Goal: Browse casually

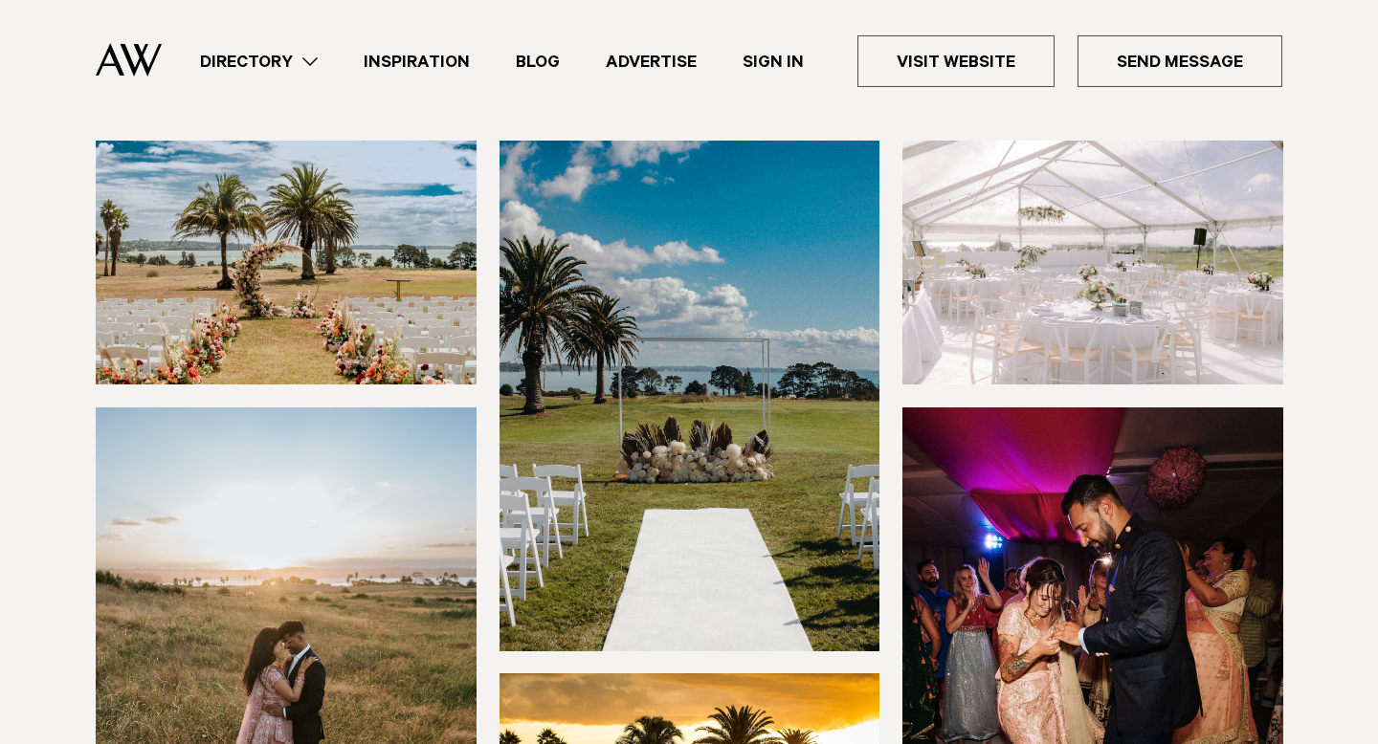
scroll to position [275, 0]
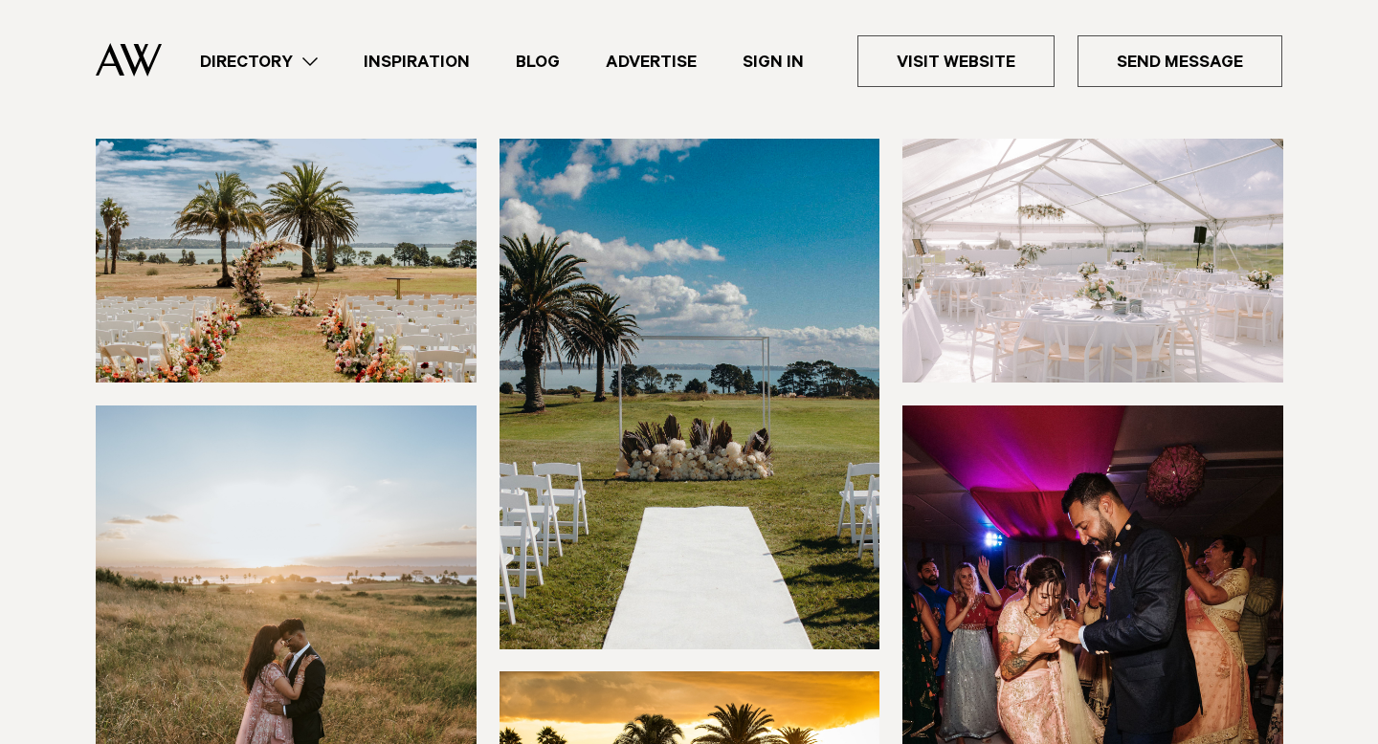
click at [365, 291] on img at bounding box center [286, 261] width 381 height 244
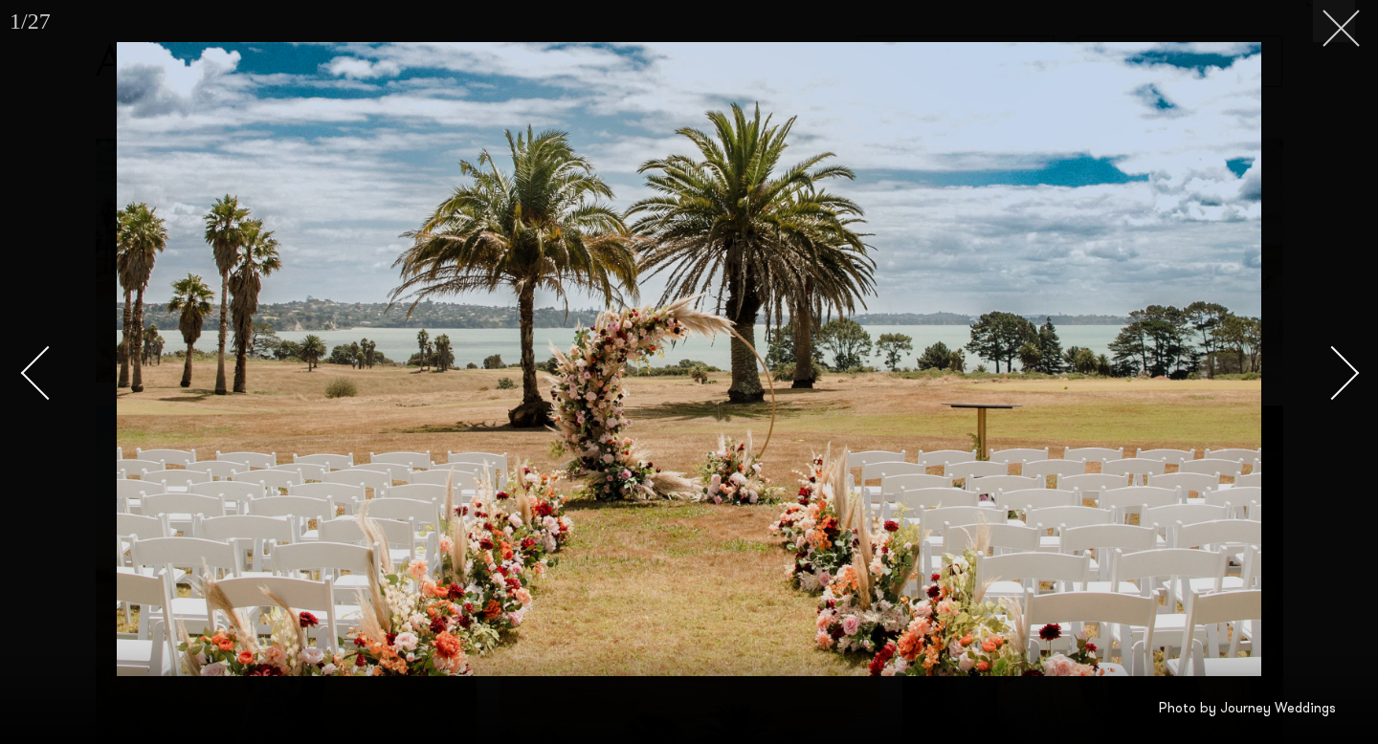
click at [1340, 30] on icon at bounding box center [1333, 21] width 23 height 23
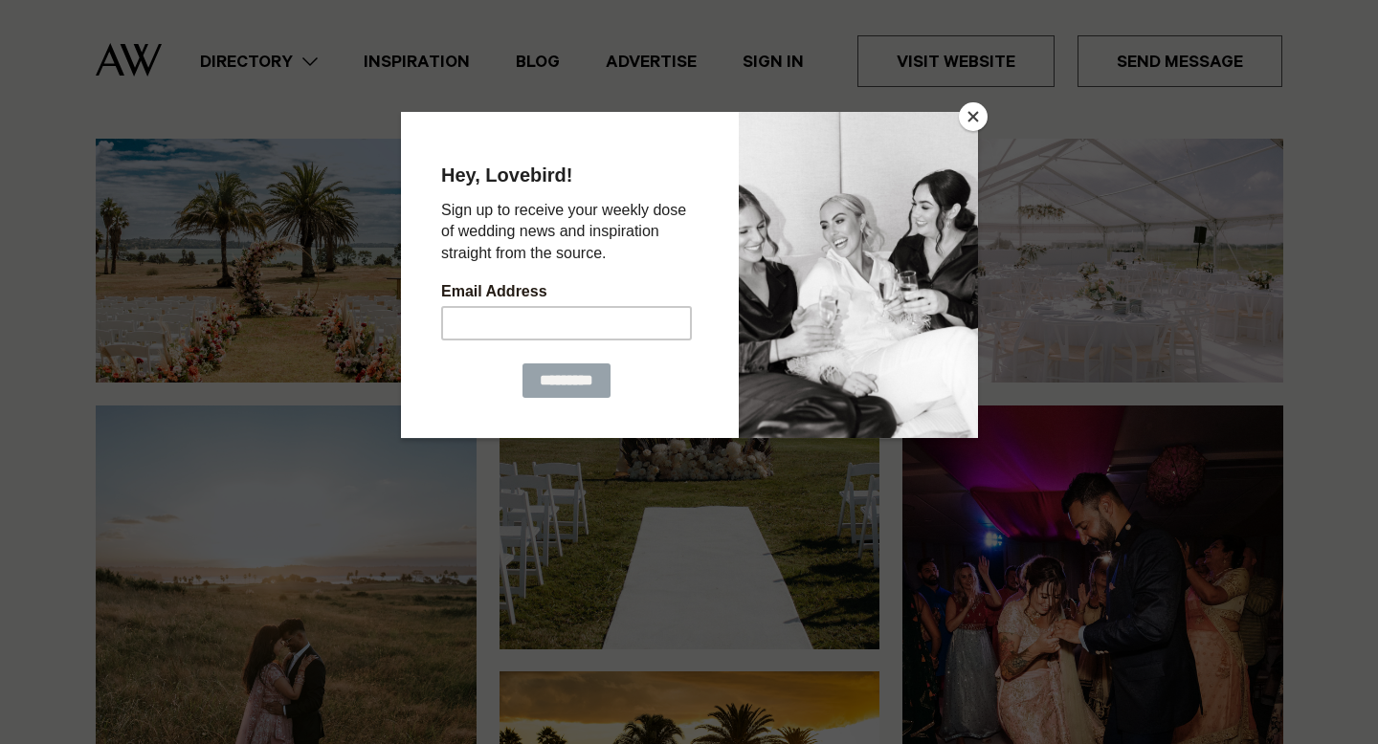
click at [986, 119] on div at bounding box center [689, 372] width 1378 height 744
click at [962, 117] on button "Close" at bounding box center [973, 116] width 29 height 29
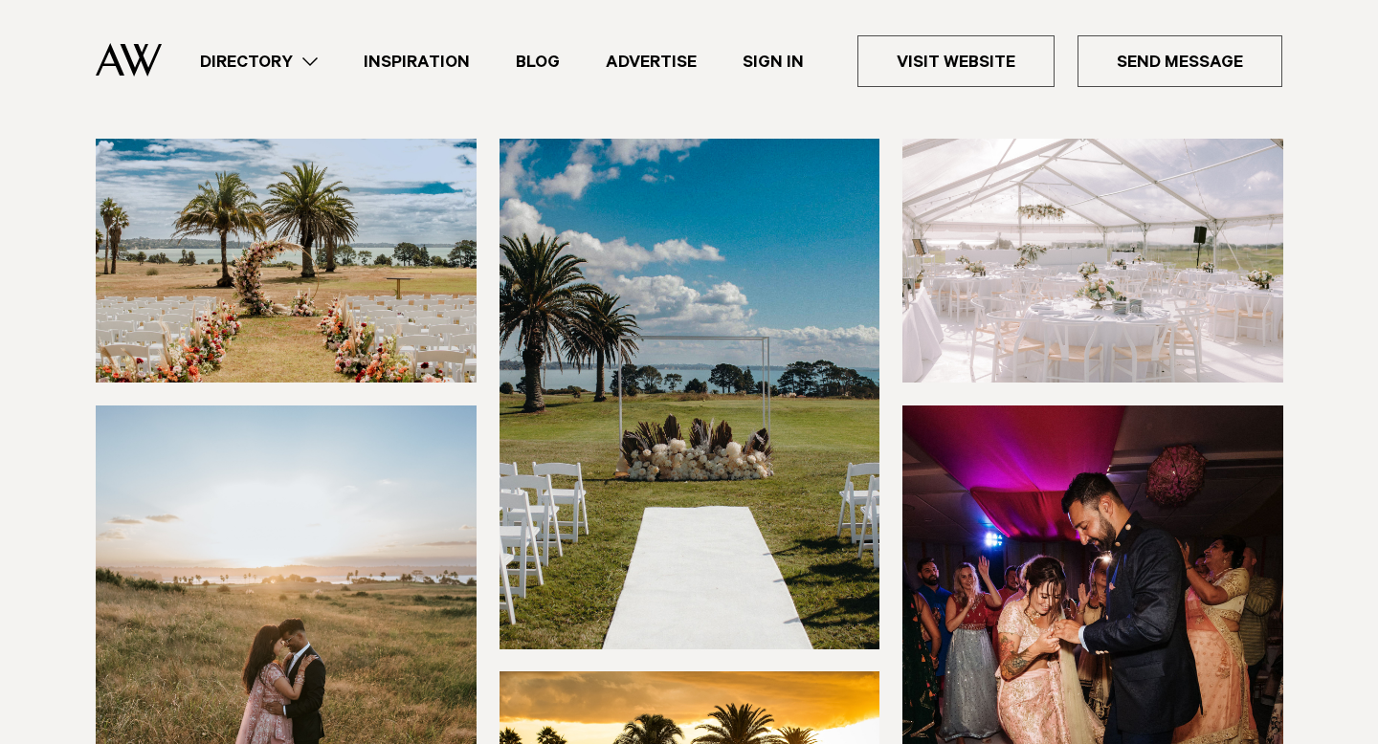
click at [357, 227] on img at bounding box center [286, 261] width 381 height 244
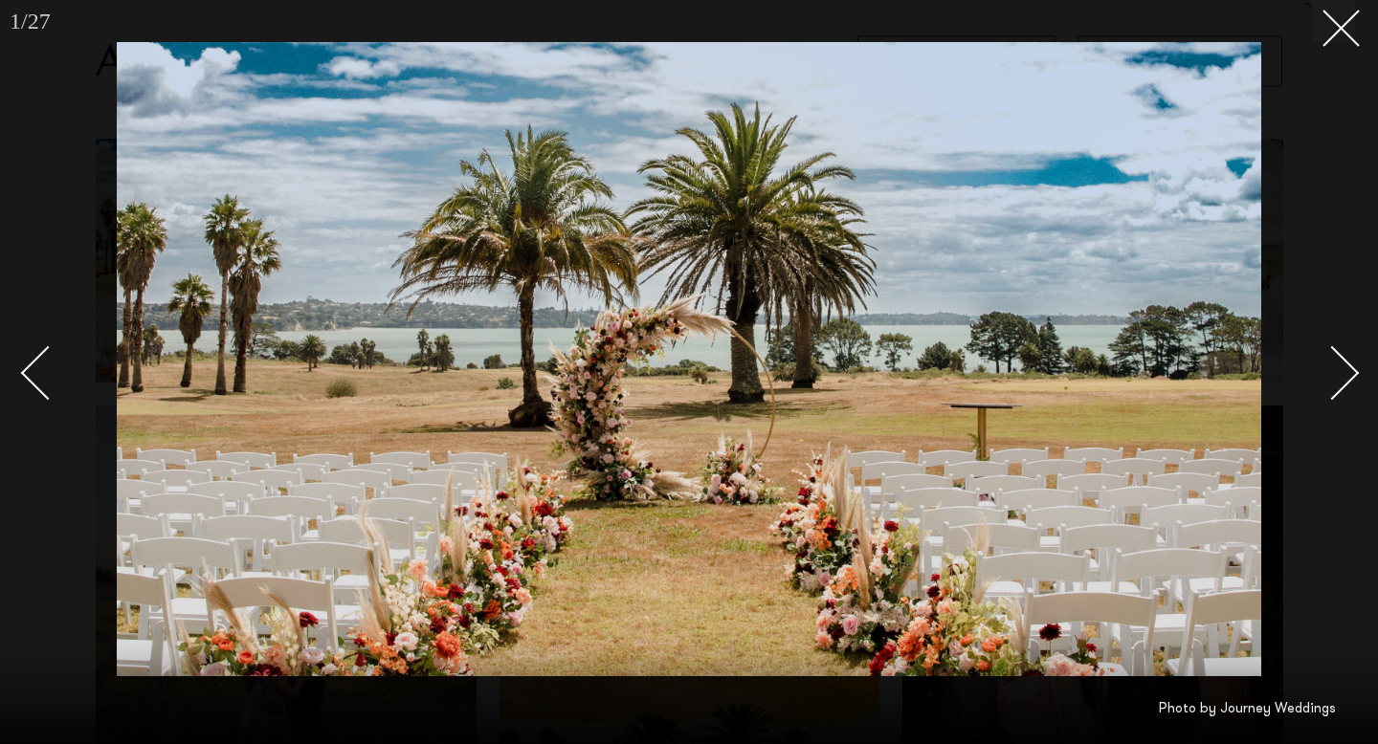
click at [1355, 50] on div at bounding box center [689, 372] width 1378 height 744
